Goal: Transaction & Acquisition: Purchase product/service

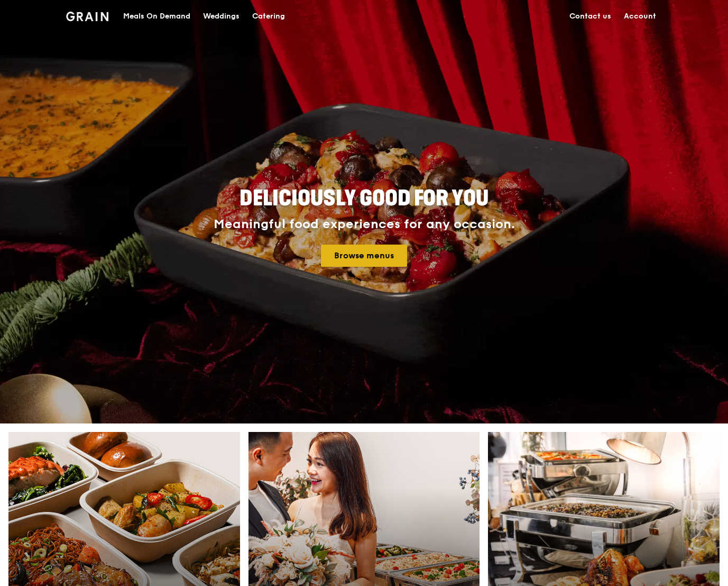
click at [367, 264] on link "Browse menus" at bounding box center [364, 255] width 86 height 22
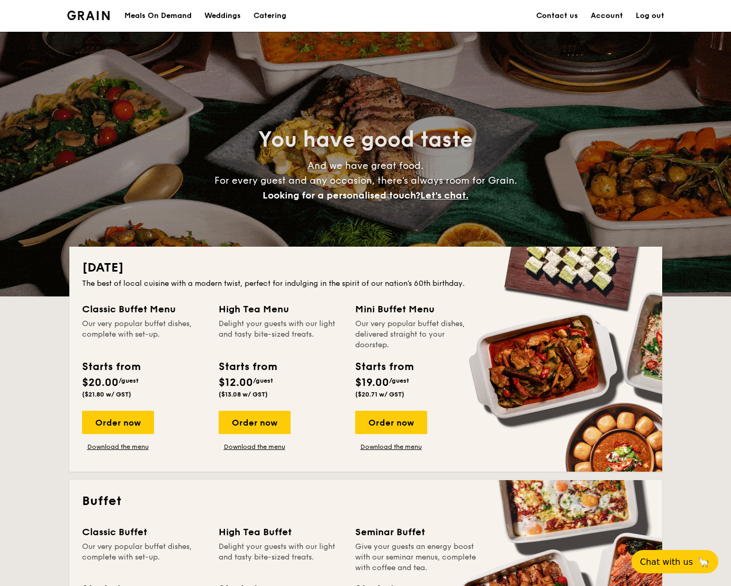
click at [157, 23] on div "Meals On Demand" at bounding box center [157, 16] width 67 height 32
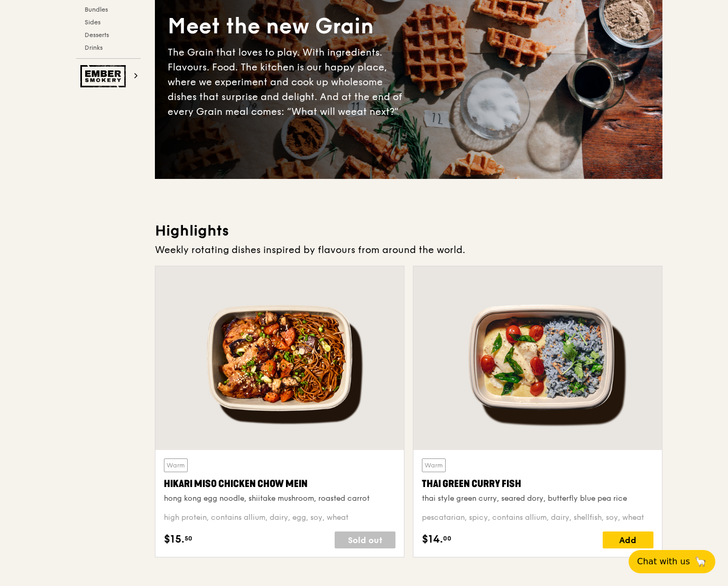
scroll to position [231, 0]
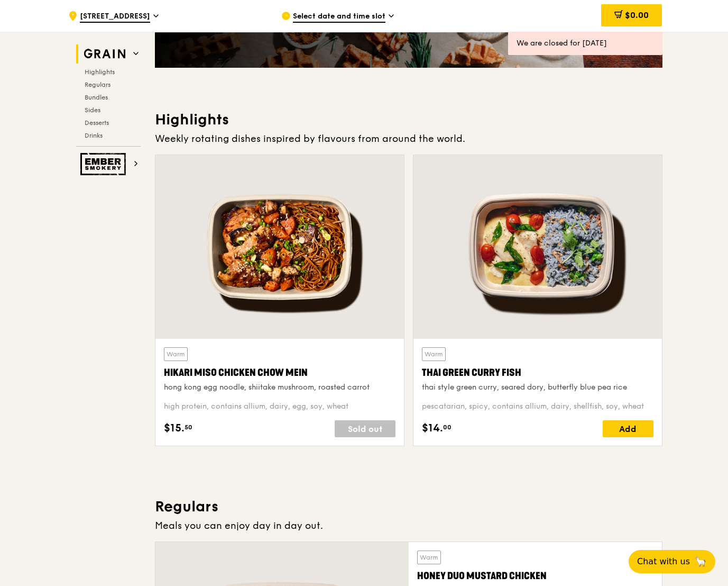
click at [369, 17] on span "Select date and time slot" at bounding box center [339, 17] width 93 height 12
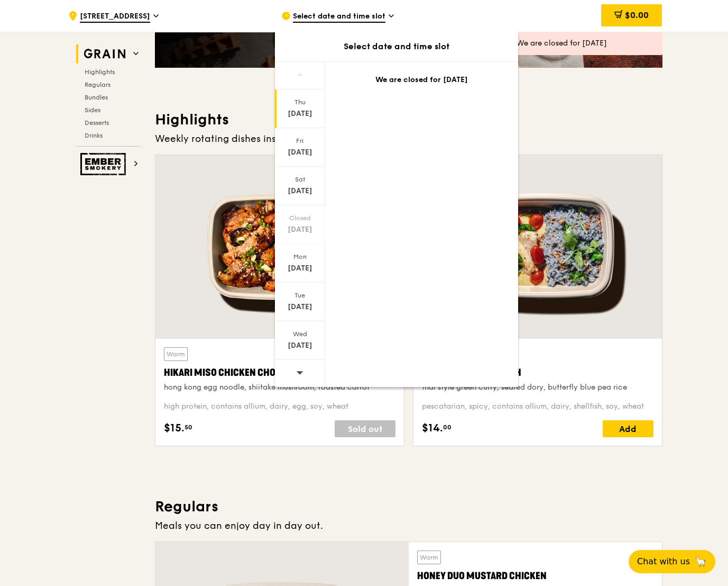
click at [326, 188] on div "Thu Aug 21 Fri Aug 22 Sat Aug 23 Closed Aug 24 Mon Aug 25 Tue Aug 26 Wed Aug 27…" at bounding box center [396, 223] width 243 height 325
click at [299, 188] on div "Aug 23" at bounding box center [300, 191] width 47 height 11
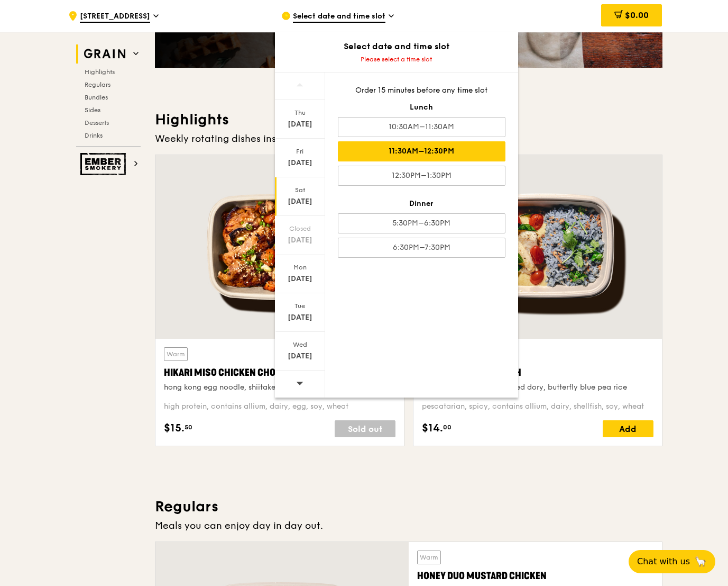
click at [425, 153] on div "11:30AM–12:30PM" at bounding box center [422, 151] width 168 height 20
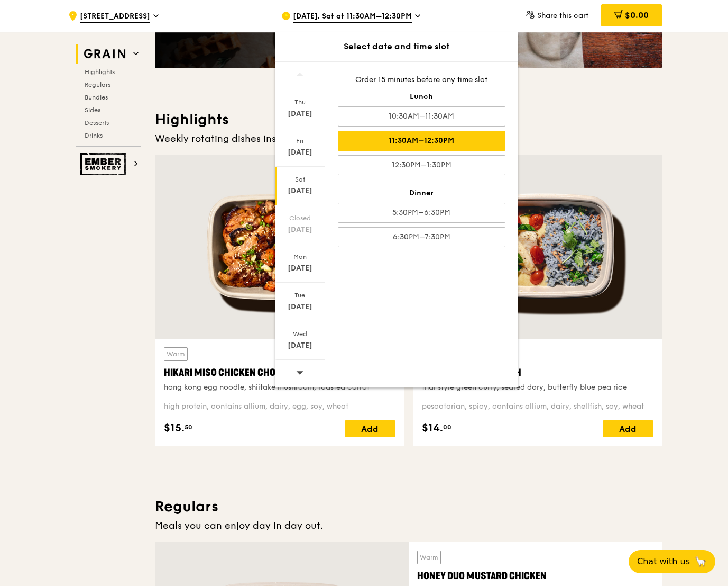
click at [472, 141] on div "11:30AM–12:30PM" at bounding box center [422, 141] width 168 height 20
click at [551, 132] on div "Weekly rotating dishes inspired by flavours from around the world." at bounding box center [409, 138] width 508 height 15
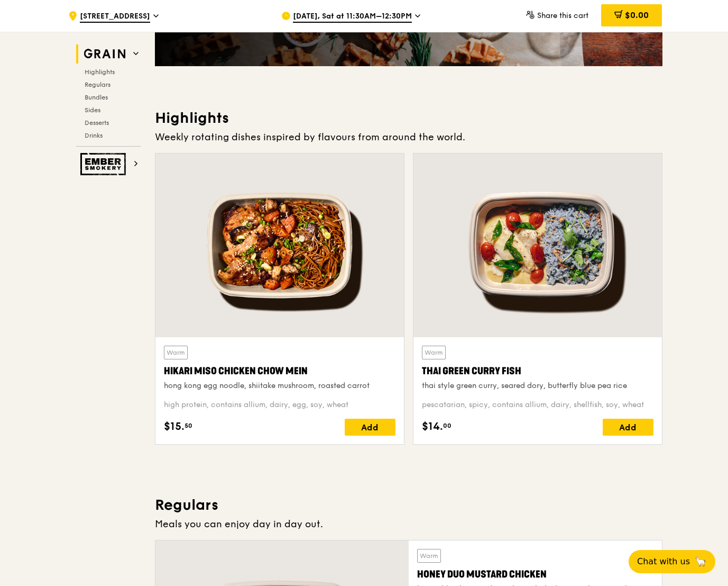
scroll to position [233, 0]
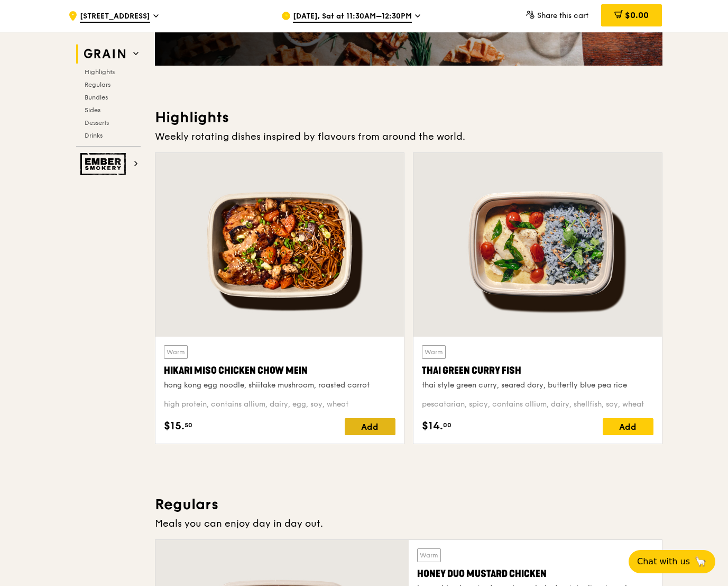
click at [376, 427] on div "Add" at bounding box center [370, 426] width 51 height 17
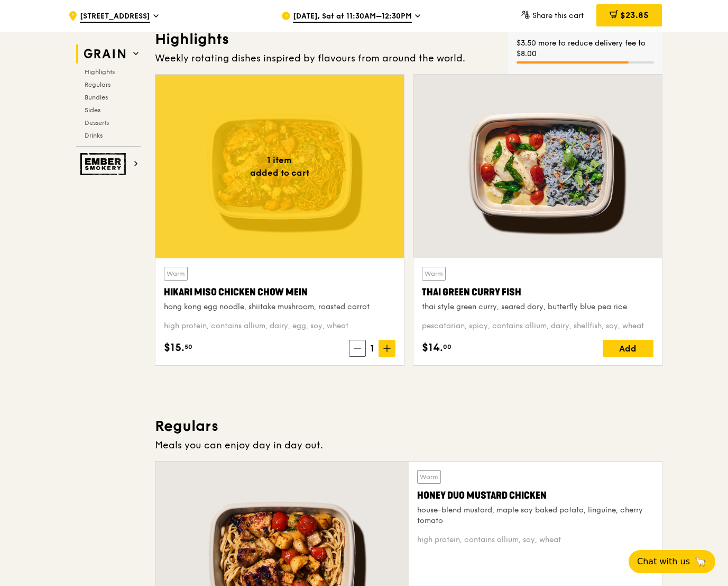
scroll to position [313, 0]
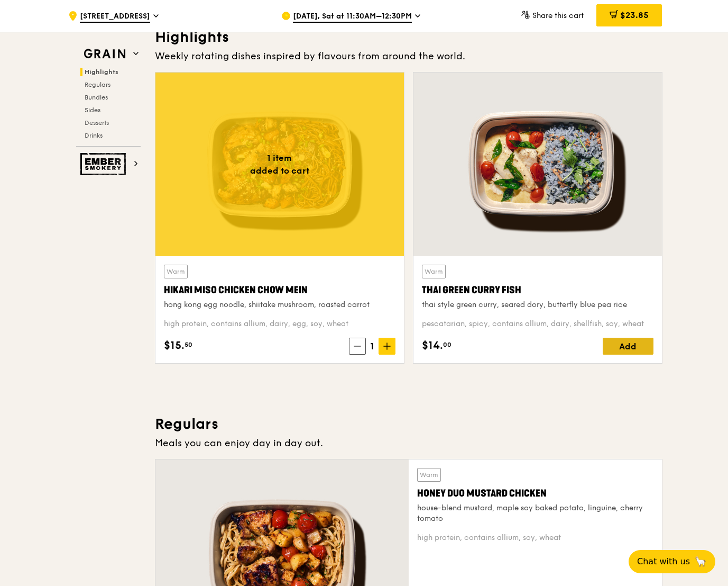
click at [619, 341] on div "Add" at bounding box center [628, 345] width 51 height 17
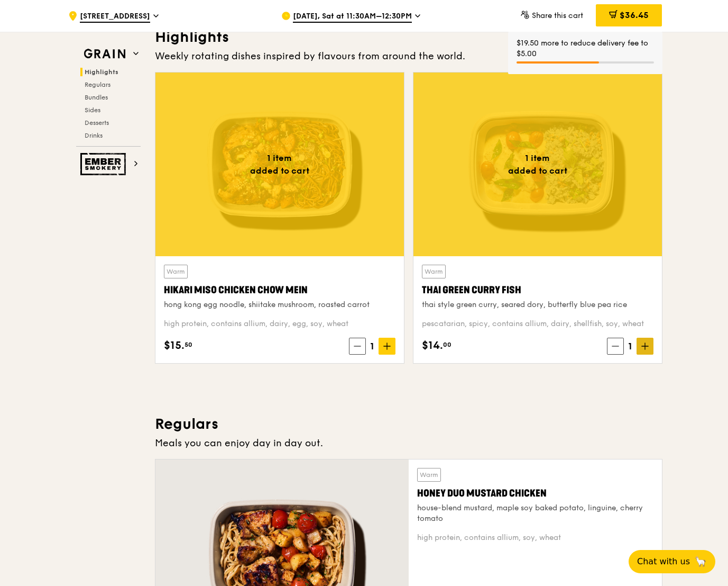
click at [644, 349] on icon at bounding box center [645, 345] width 7 height 7
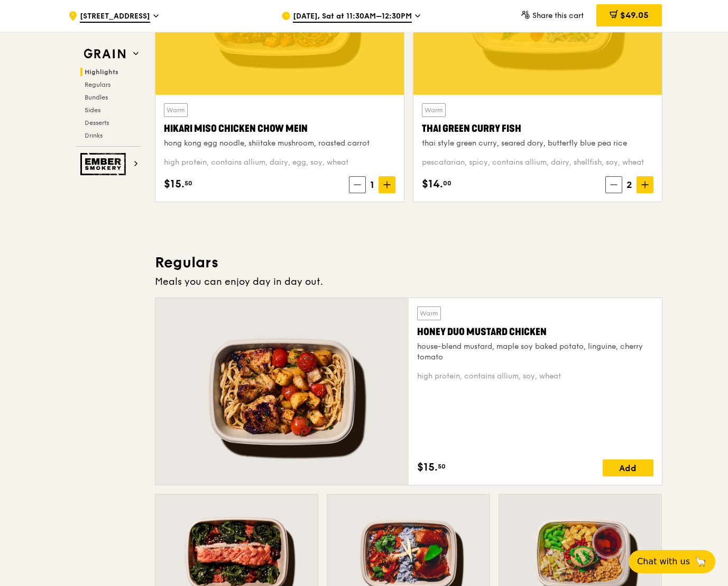
scroll to position [665, 0]
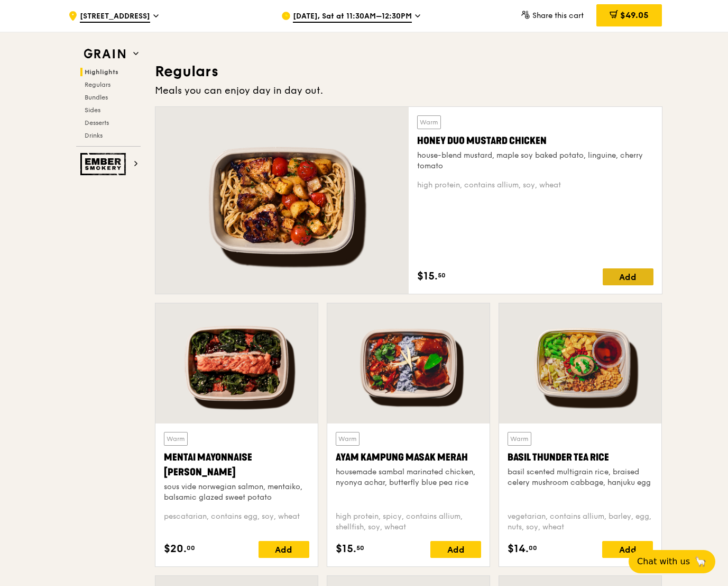
click at [622, 275] on div "Add" at bounding box center [628, 276] width 51 height 17
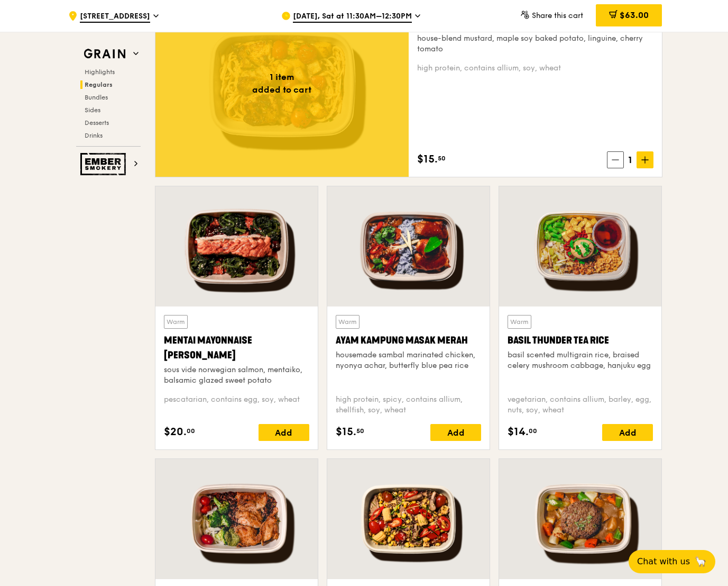
scroll to position [1023, 0]
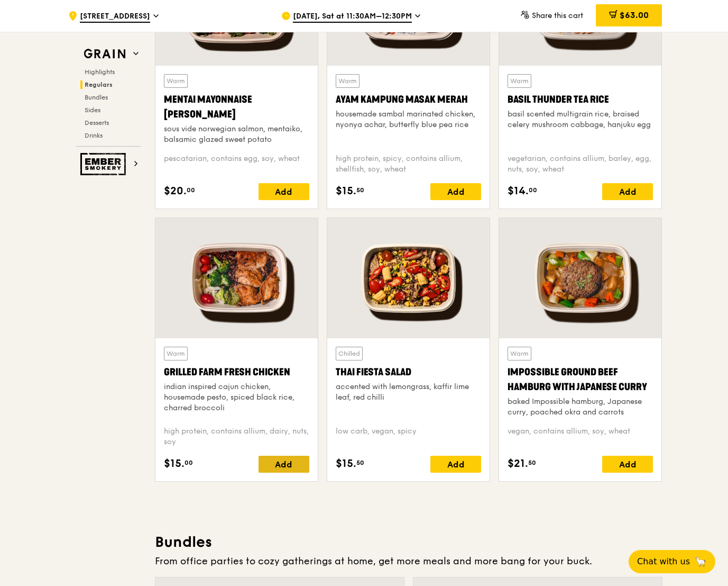
click at [286, 464] on div "Add" at bounding box center [284, 463] width 51 height 17
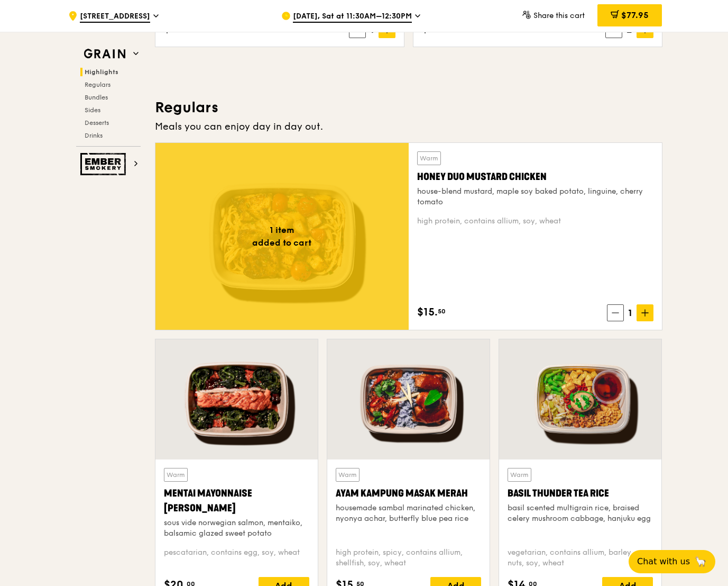
scroll to position [679, 0]
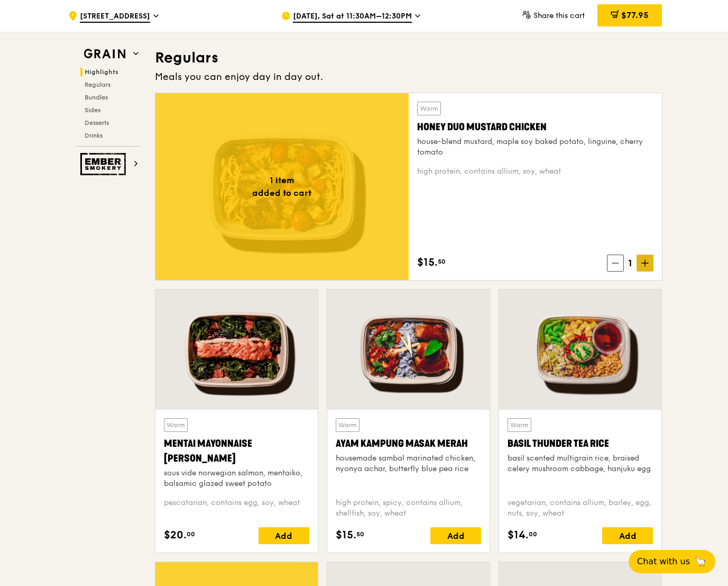
click at [651, 266] on span at bounding box center [645, 262] width 17 height 17
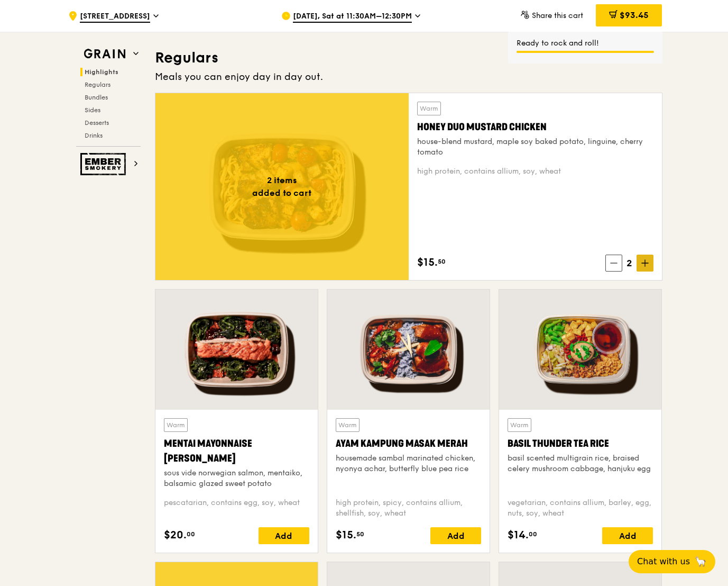
click at [647, 265] on icon at bounding box center [645, 262] width 7 height 7
click at [644, 264] on icon at bounding box center [645, 262] width 7 height 7
click at [454, 536] on div "Add" at bounding box center [456, 535] width 51 height 17
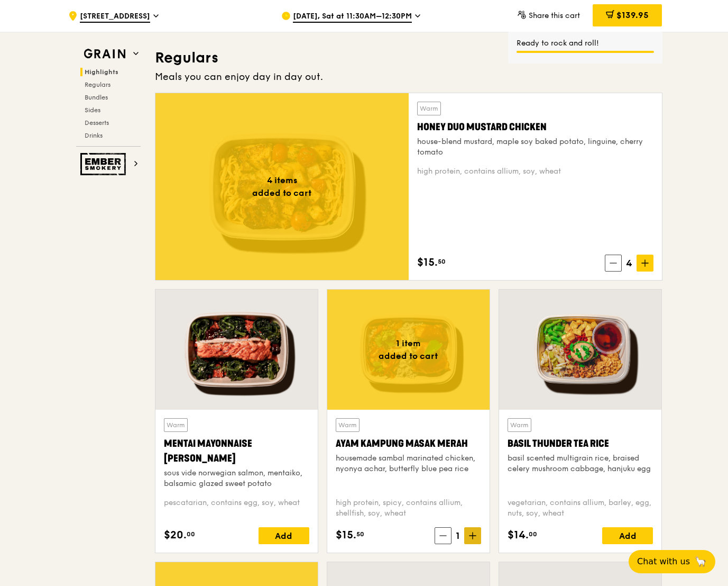
click at [473, 537] on icon at bounding box center [473, 535] width 0 height 6
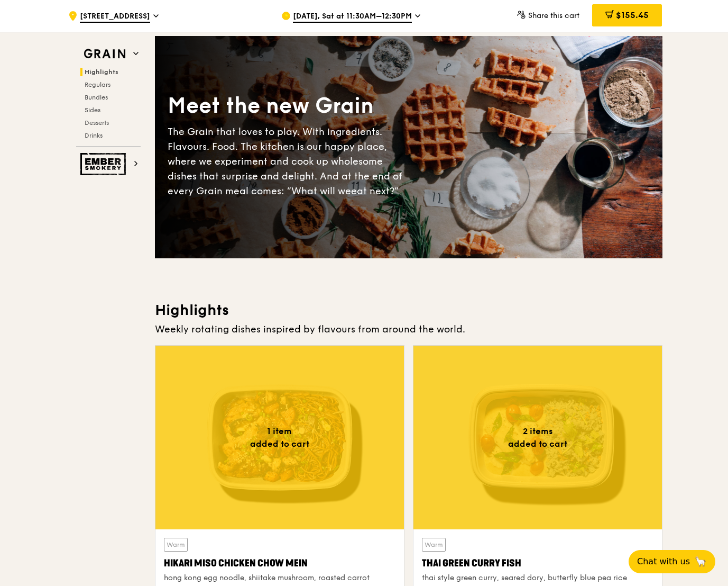
scroll to position [0, 0]
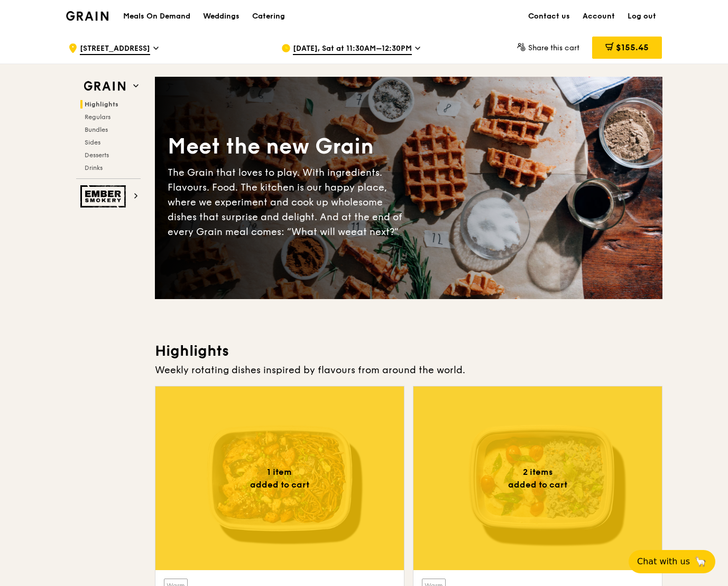
click at [399, 49] on span "Aug 23, Sat at 11:30AM–12:30PM" at bounding box center [352, 49] width 119 height 12
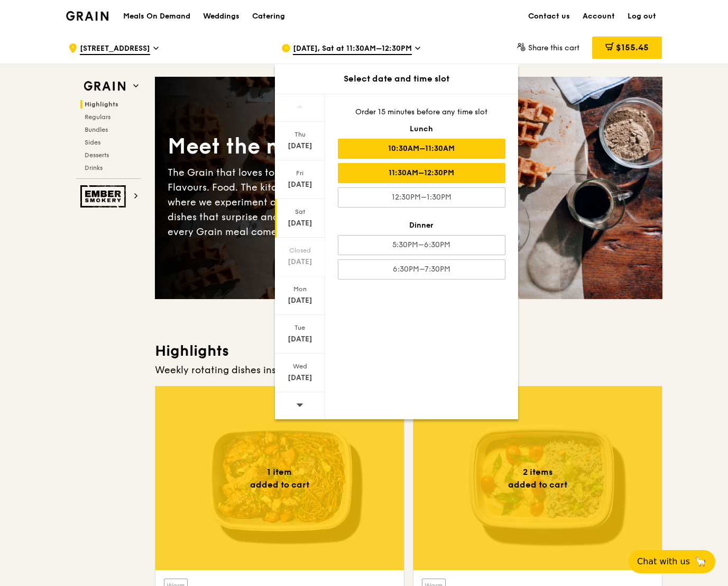
click at [459, 151] on div "10:30AM–11:30AM" at bounding box center [422, 149] width 168 height 20
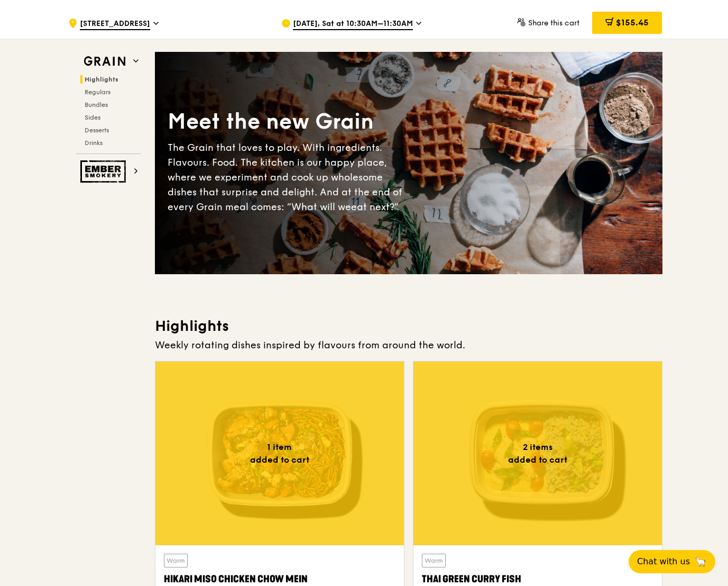
scroll to position [25, 0]
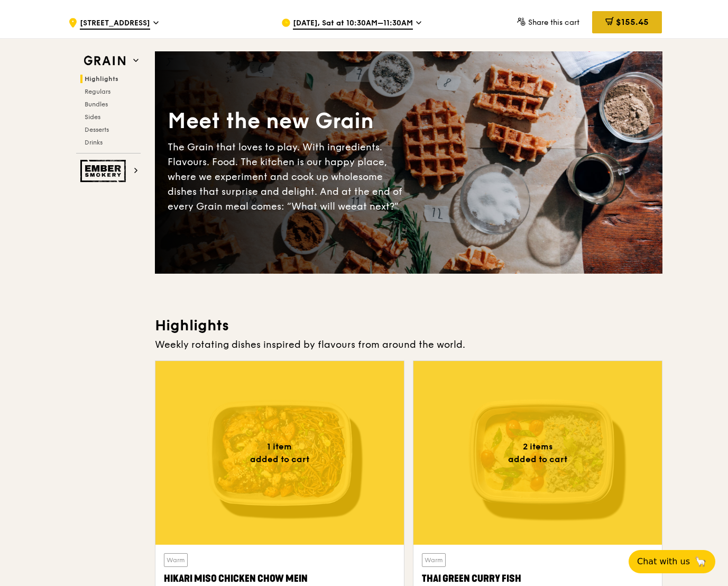
click at [640, 26] on span "$155.45" at bounding box center [632, 22] width 33 height 10
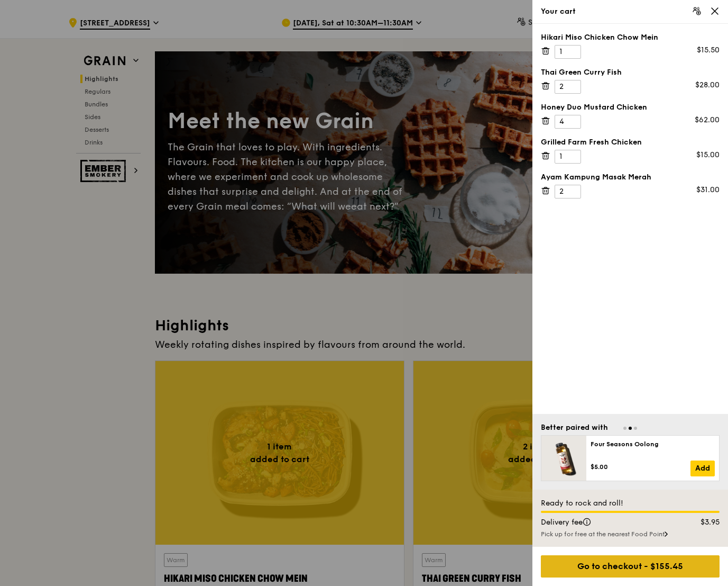
click at [614, 561] on div "Go to checkout - $155.45" at bounding box center [630, 566] width 179 height 22
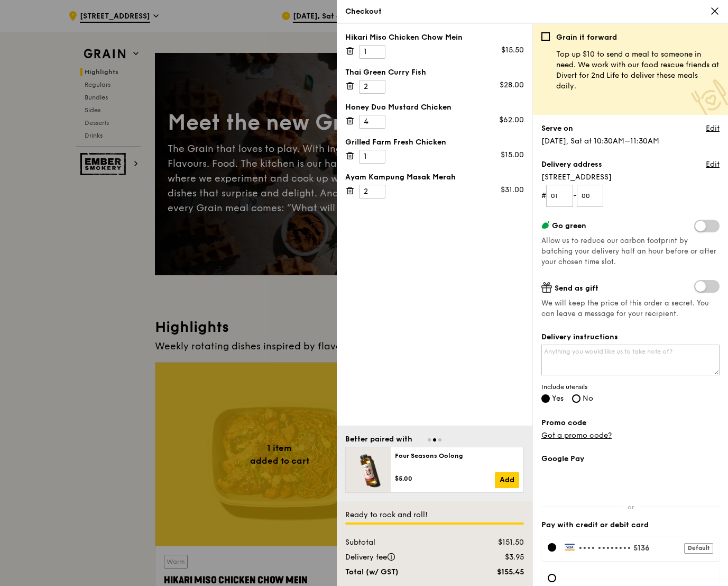
scroll to position [0, 0]
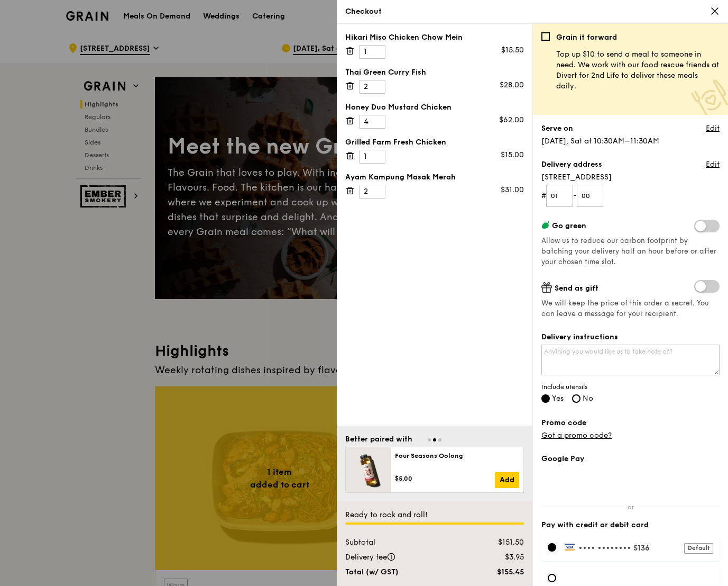
click at [708, 223] on span at bounding box center [707, 226] width 25 height 13
click at [697, 227] on input "checkbox" at bounding box center [697, 227] width 0 height 0
click at [707, 227] on span at bounding box center [707, 226] width 25 height 13
click at [697, 227] on input "checkbox" at bounding box center [697, 227] width 0 height 0
click at [712, 14] on icon at bounding box center [715, 11] width 6 height 6
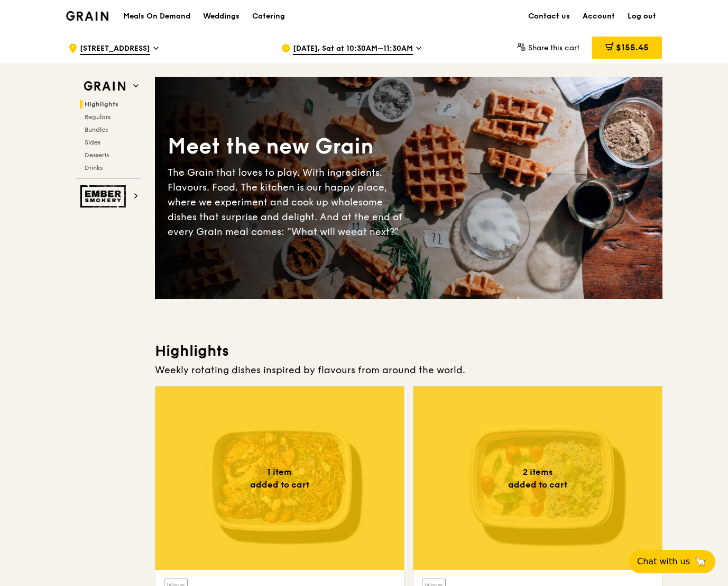
click at [323, 457] on div at bounding box center [280, 478] width 249 height 184
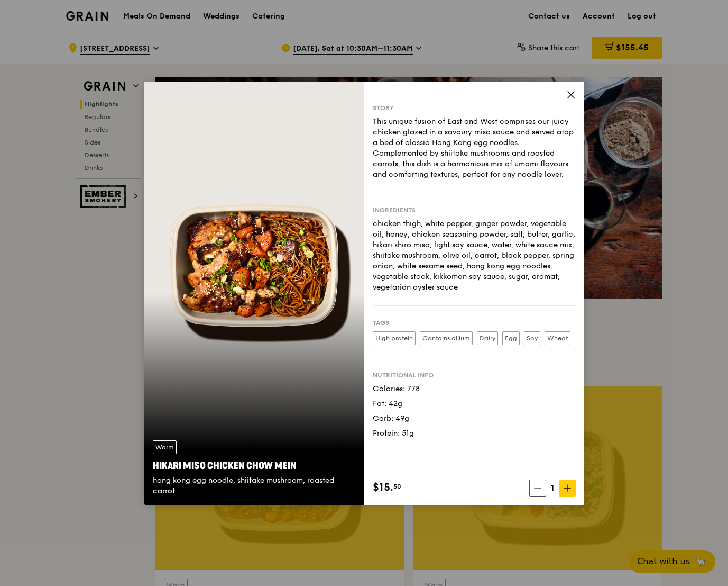
click at [573, 96] on icon at bounding box center [572, 95] width 10 height 10
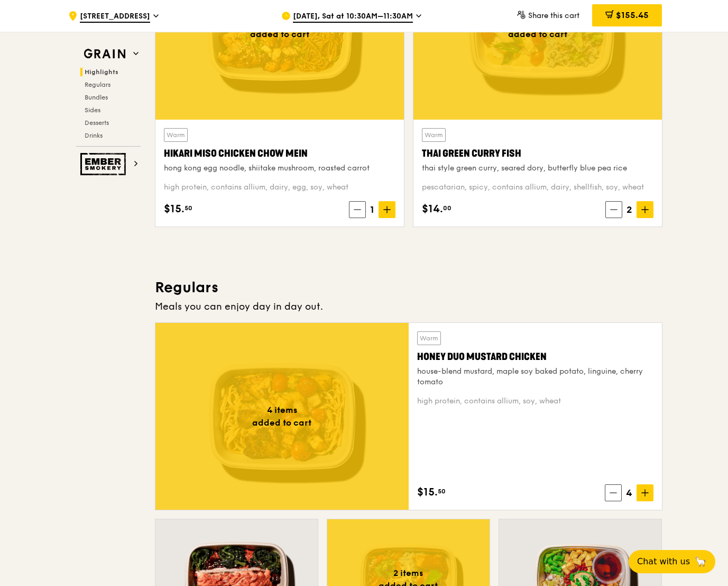
scroll to position [674, 0]
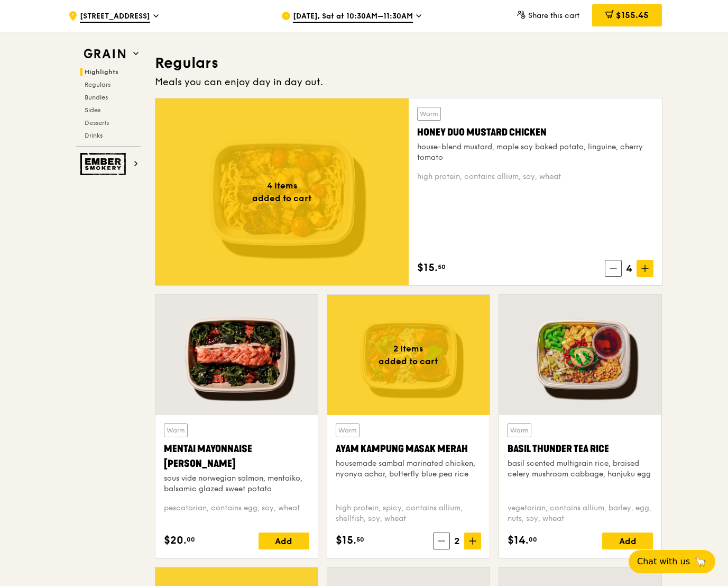
click at [259, 366] on div at bounding box center [237, 355] width 162 height 120
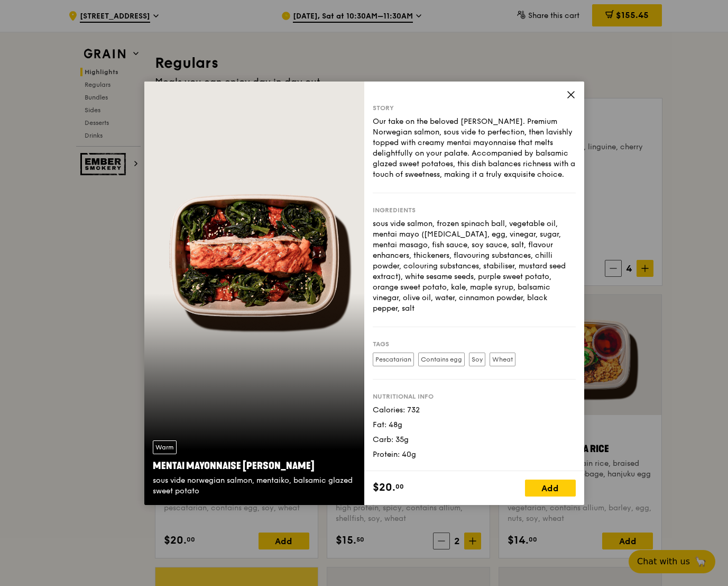
click at [570, 96] on icon at bounding box center [572, 95] width 10 height 10
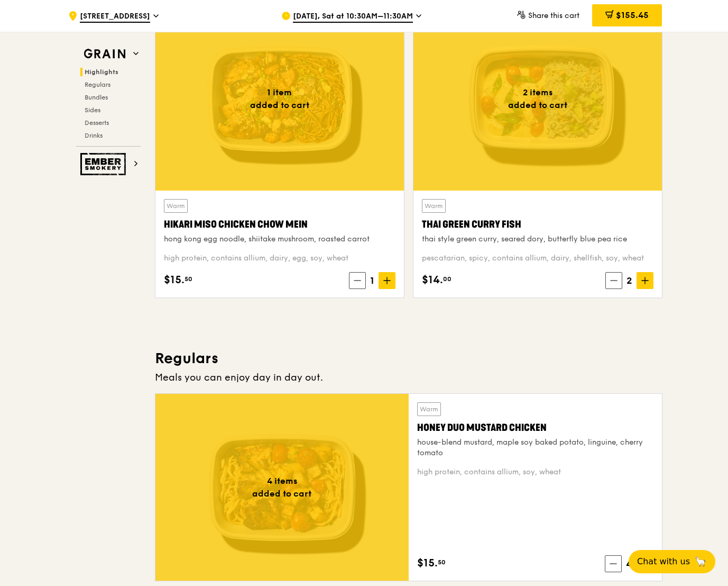
scroll to position [377, 0]
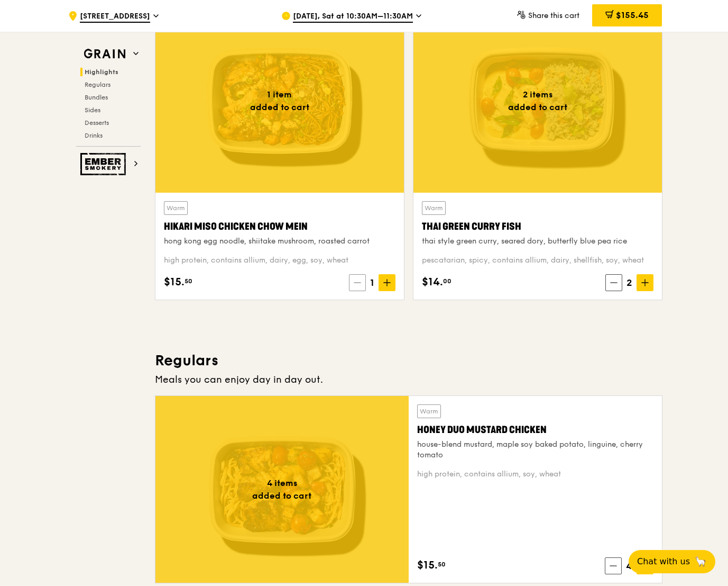
click at [358, 287] on span at bounding box center [357, 282] width 17 height 17
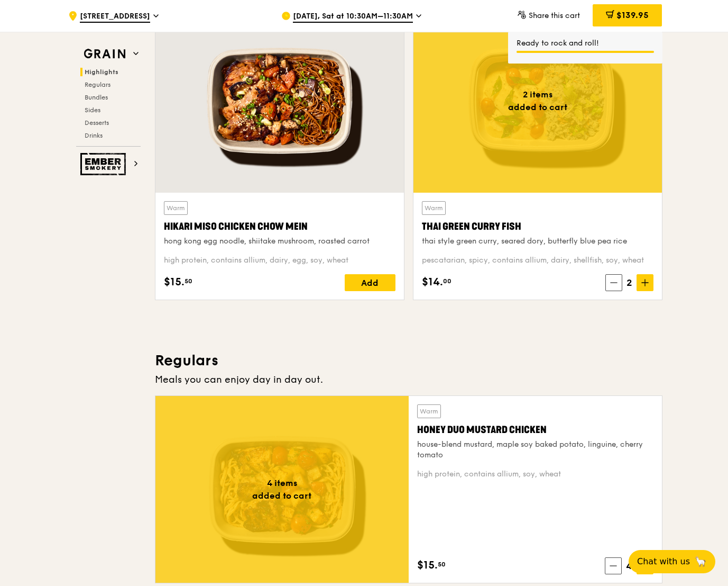
click at [516, 166] on div at bounding box center [538, 101] width 249 height 184
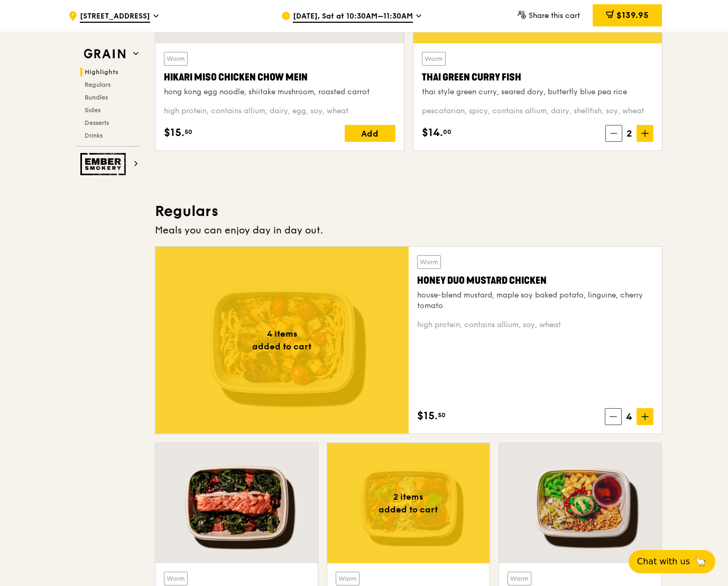
scroll to position [603, 0]
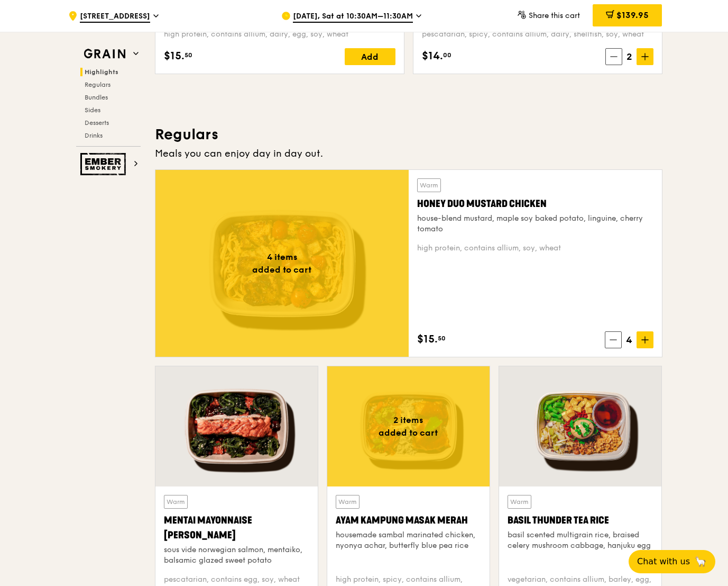
click at [319, 299] on div at bounding box center [282, 263] width 253 height 187
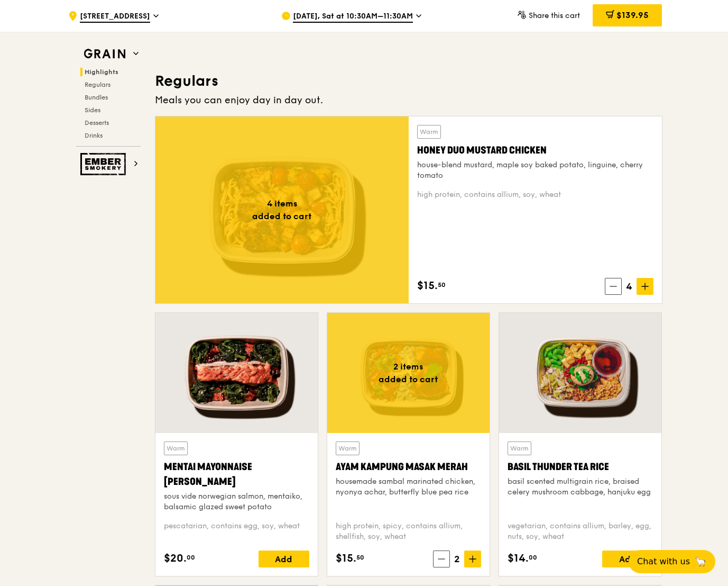
scroll to position [700, 0]
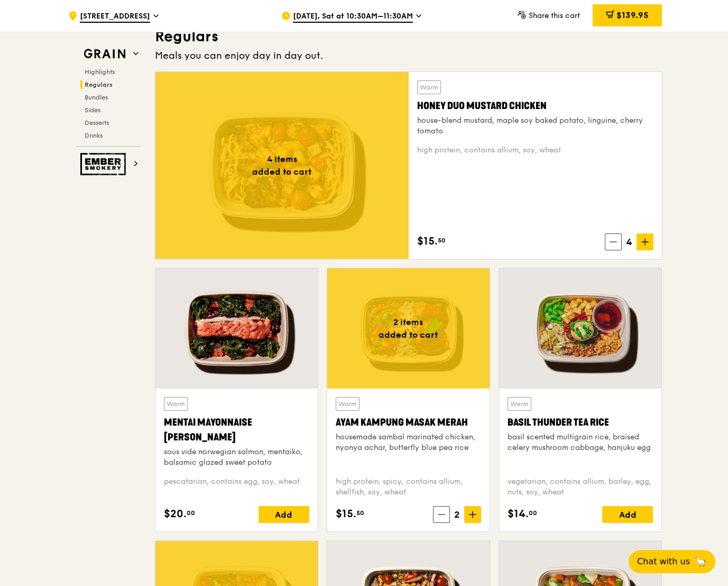
click at [559, 350] on div at bounding box center [580, 328] width 162 height 120
click at [362, 349] on div at bounding box center [408, 328] width 162 height 120
click at [233, 350] on div at bounding box center [237, 328] width 162 height 120
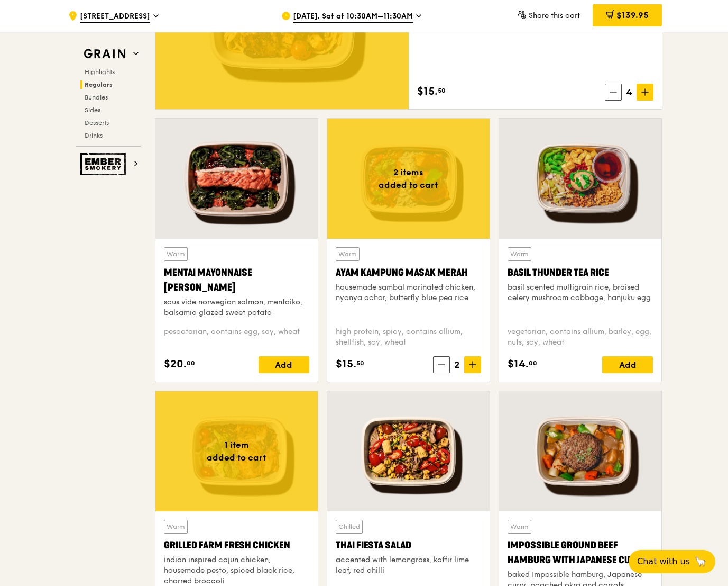
scroll to position [963, 0]
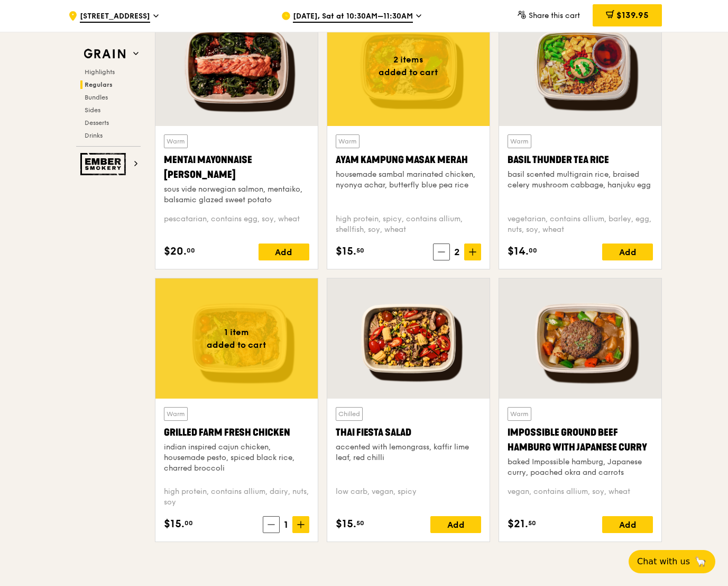
click at [418, 359] on div at bounding box center [408, 338] width 162 height 120
click at [530, 359] on div at bounding box center [580, 338] width 162 height 120
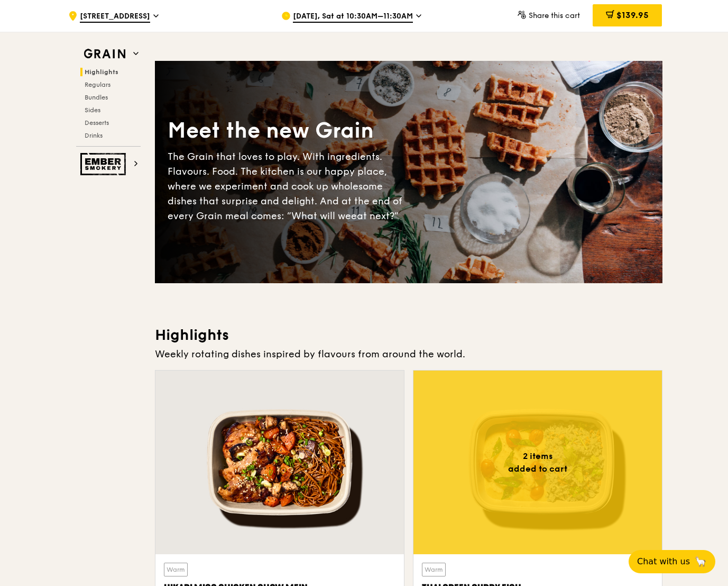
scroll to position [0, 0]
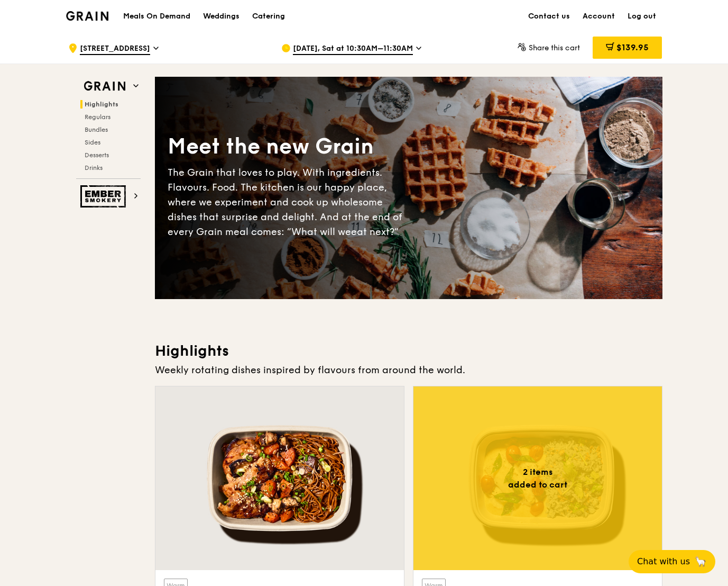
click at [340, 419] on div at bounding box center [280, 478] width 249 height 184
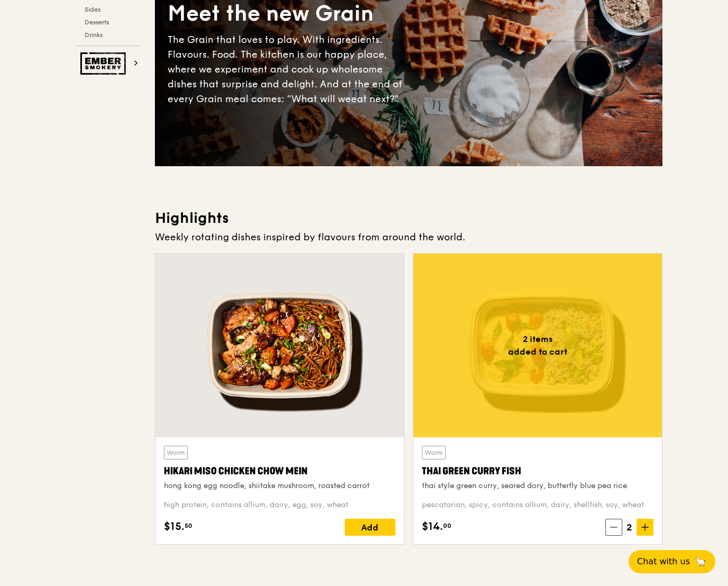
scroll to position [232, 0]
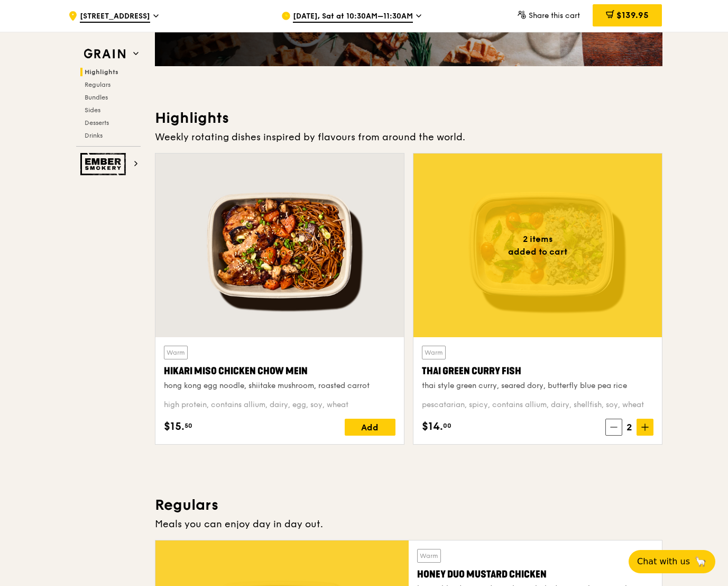
click at [518, 269] on div at bounding box center [538, 245] width 249 height 184
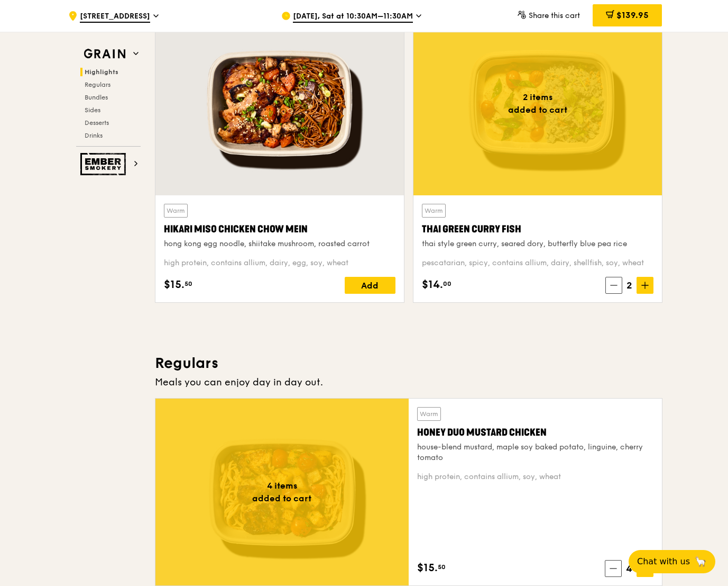
scroll to position [588, 0]
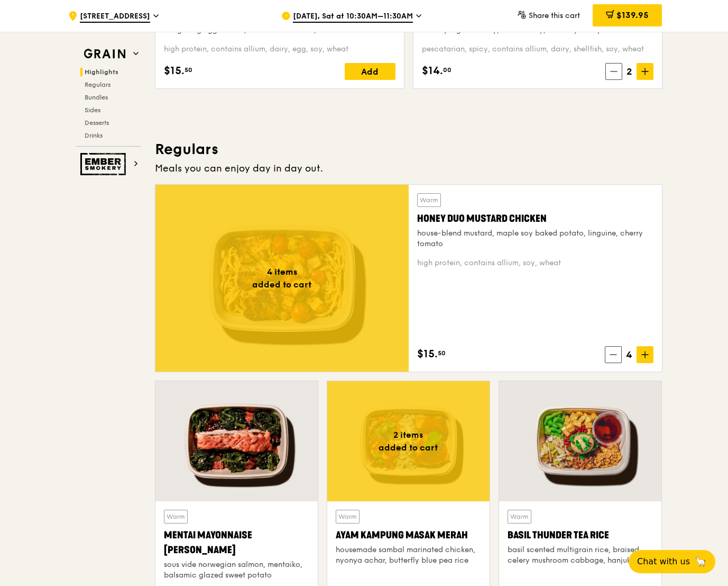
click at [280, 443] on div at bounding box center [237, 441] width 162 height 120
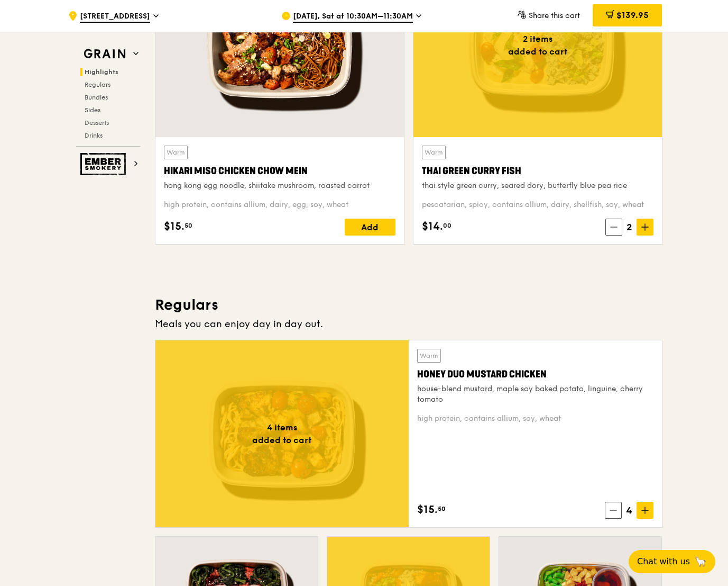
scroll to position [359, 0]
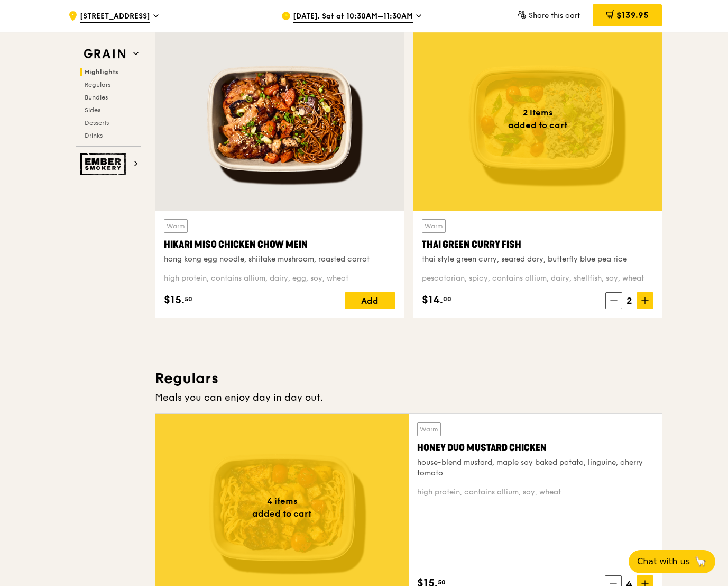
click at [305, 194] on div at bounding box center [280, 119] width 249 height 184
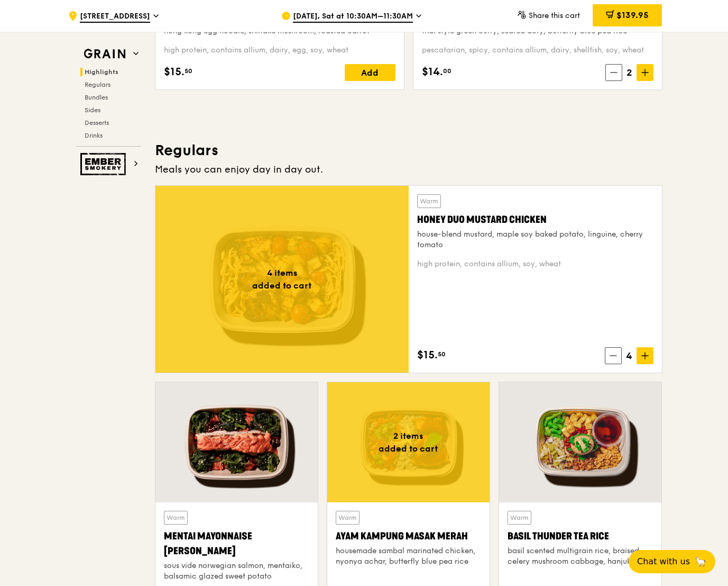
scroll to position [604, 0]
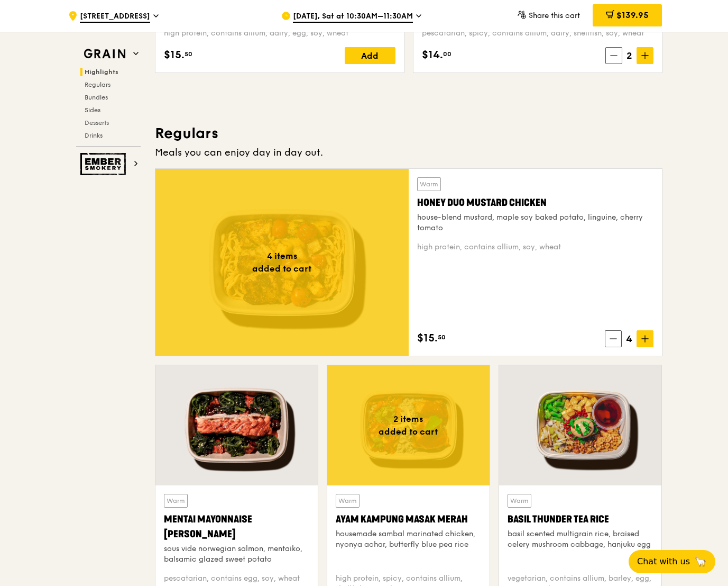
click at [284, 458] on div at bounding box center [237, 425] width 162 height 120
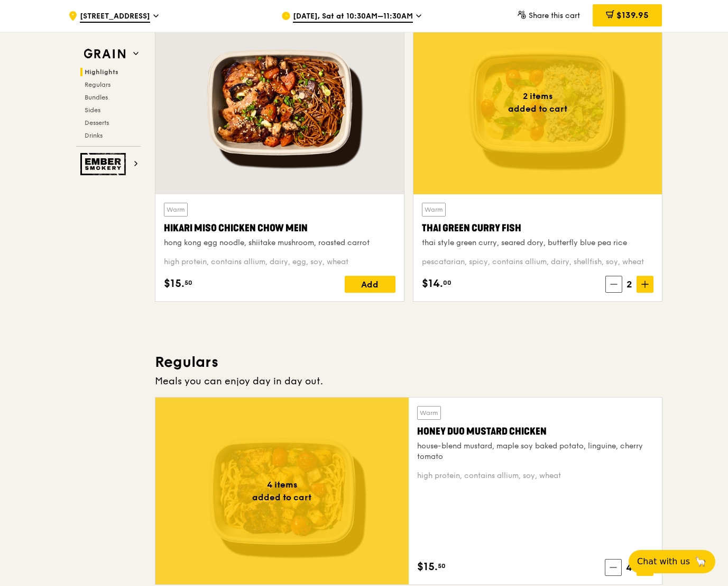
scroll to position [366, 0]
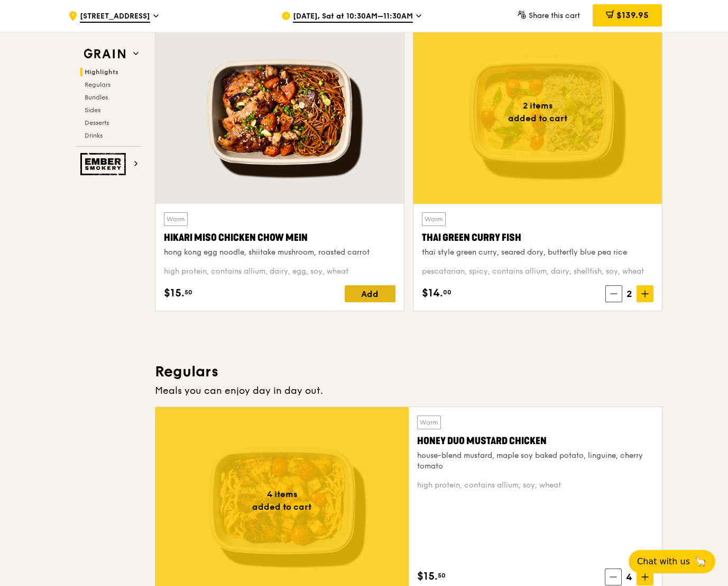
click at [361, 292] on div "Add" at bounding box center [370, 293] width 51 height 17
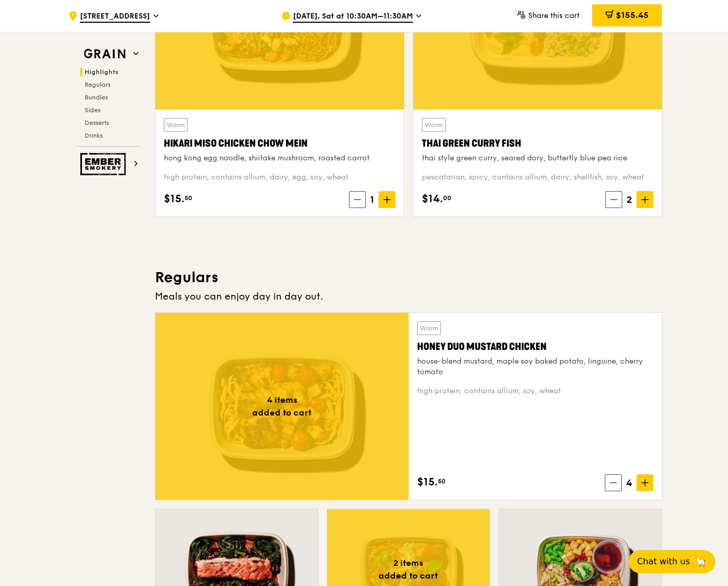
scroll to position [561, 0]
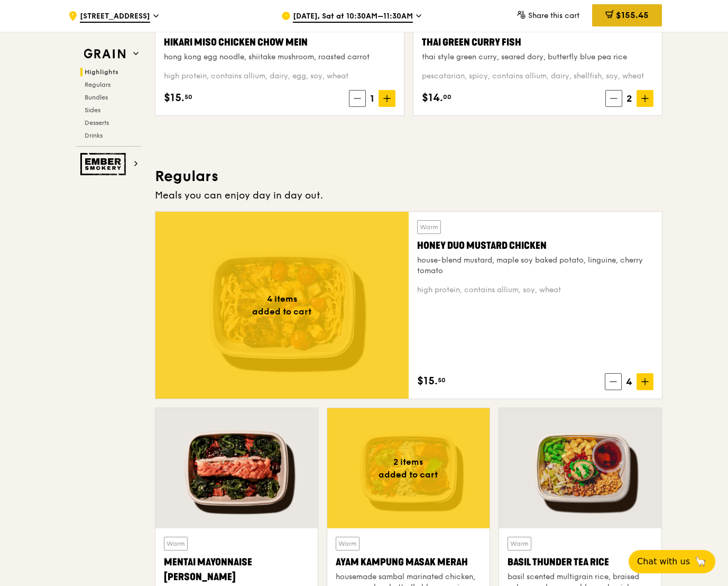
click at [626, 17] on span "$155.45" at bounding box center [632, 15] width 33 height 10
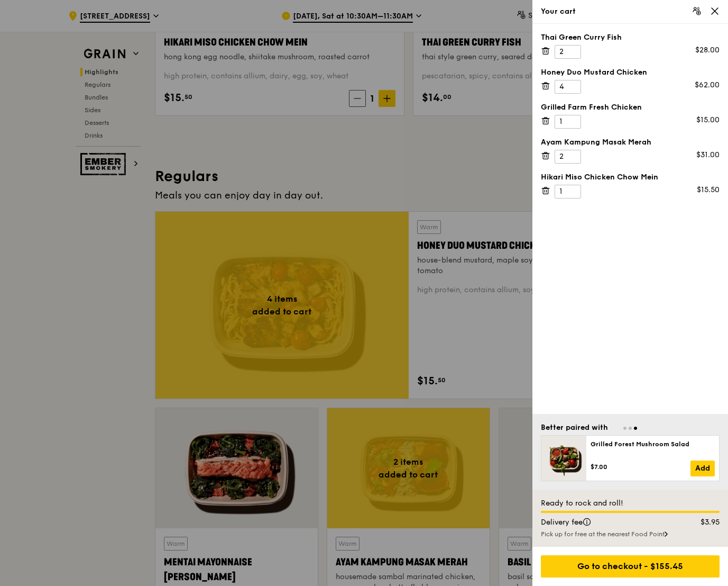
click at [717, 11] on icon at bounding box center [715, 11] width 10 height 10
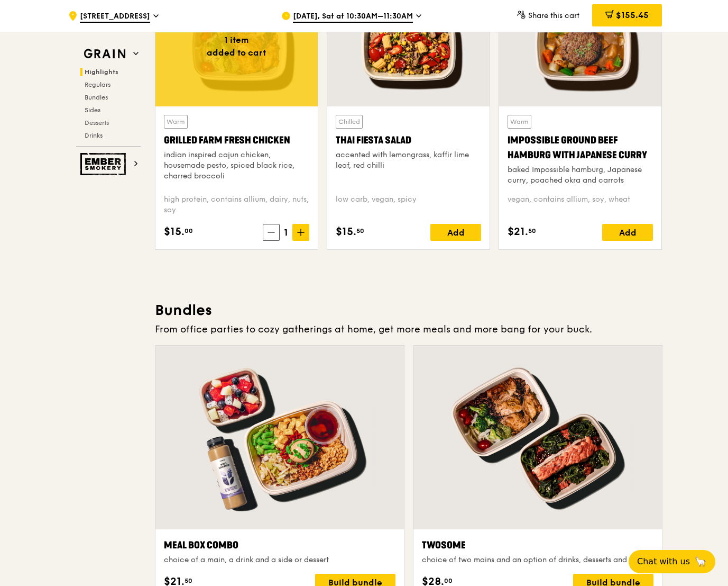
scroll to position [0, 0]
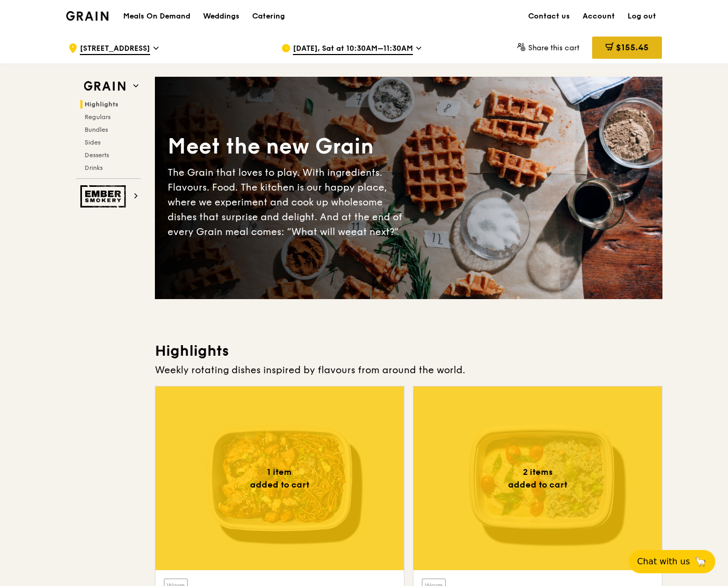
click at [639, 45] on span "$155.45" at bounding box center [632, 47] width 33 height 10
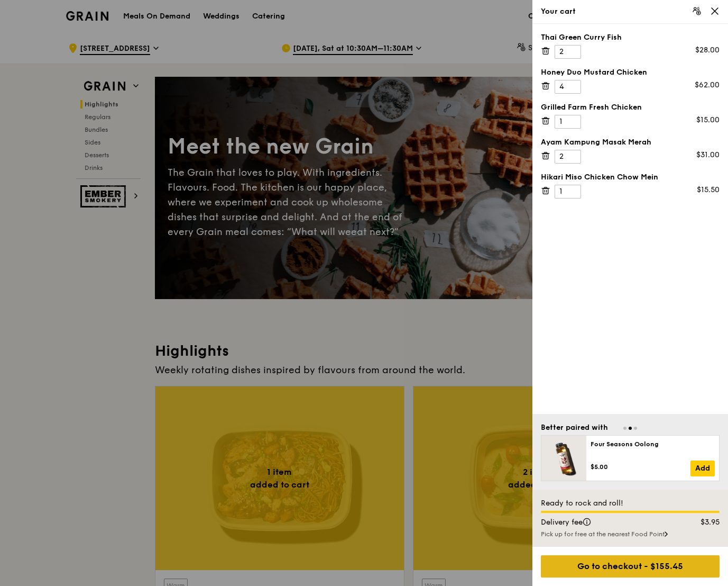
click at [665, 571] on div "Go to checkout - $155.45" at bounding box center [630, 566] width 179 height 22
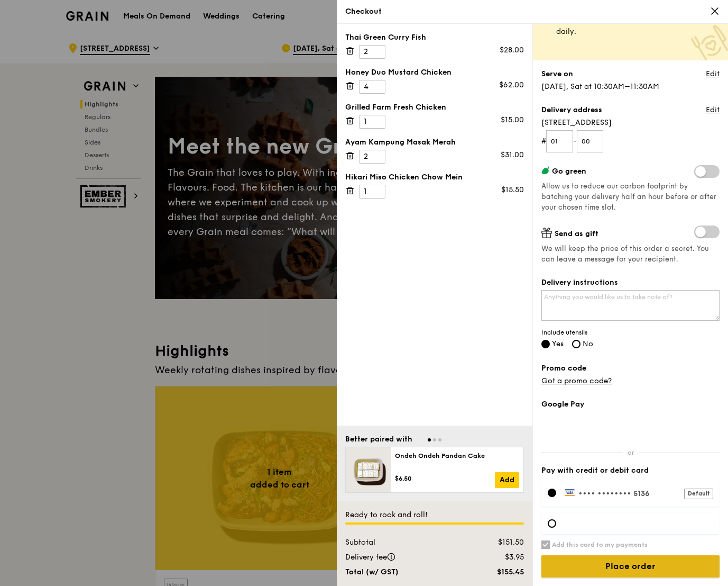
click at [691, 567] on input "Place order" at bounding box center [631, 566] width 178 height 22
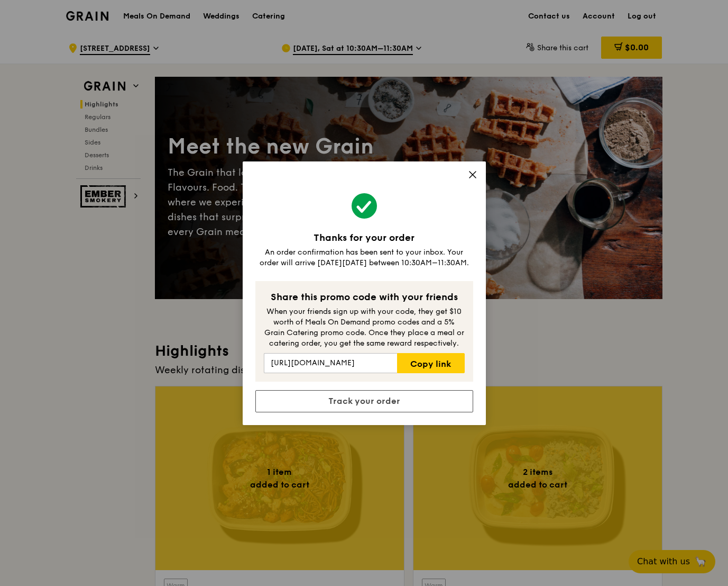
click at [397, 418] on div "Thanks for your order An order confirmation has been sent to your inbox. Your o…" at bounding box center [364, 292] width 243 height 263
click at [398, 399] on link "Track your order" at bounding box center [364, 401] width 218 height 22
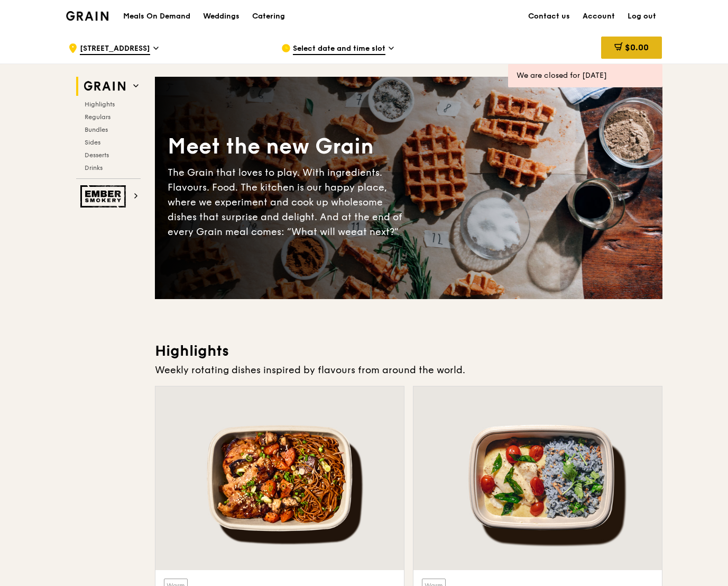
click at [627, 44] on span "$0.00" at bounding box center [637, 47] width 24 height 10
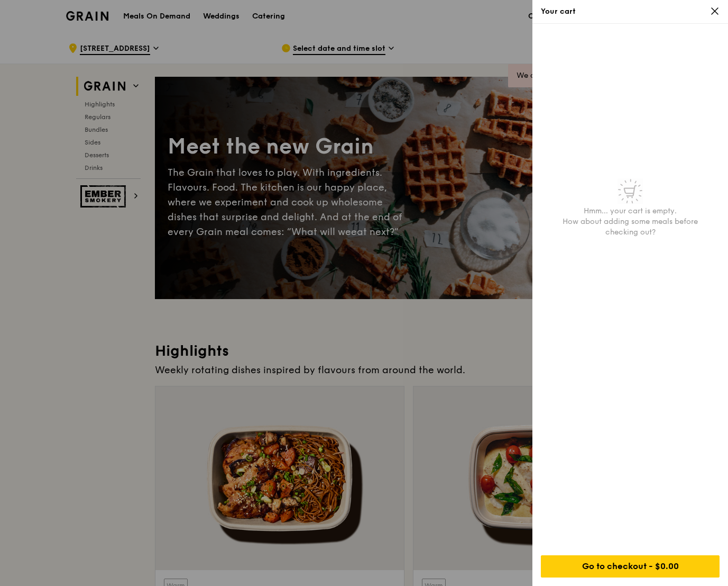
click at [711, 11] on icon at bounding box center [715, 11] width 10 height 10
